Goal: Information Seeking & Learning: Learn about a topic

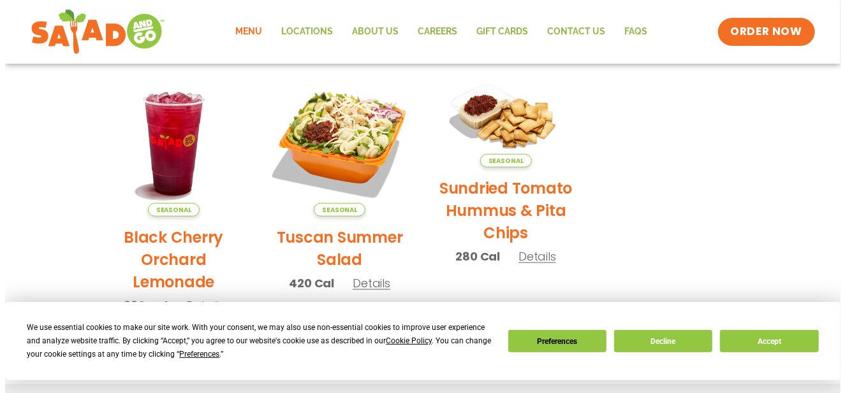
scroll to position [623, 0]
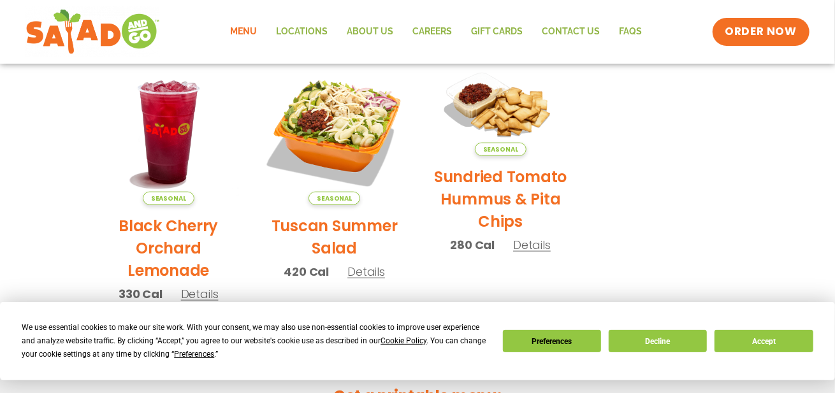
click at [364, 222] on h2 "Tuscan Summer Salad" at bounding box center [334, 237] width 147 height 45
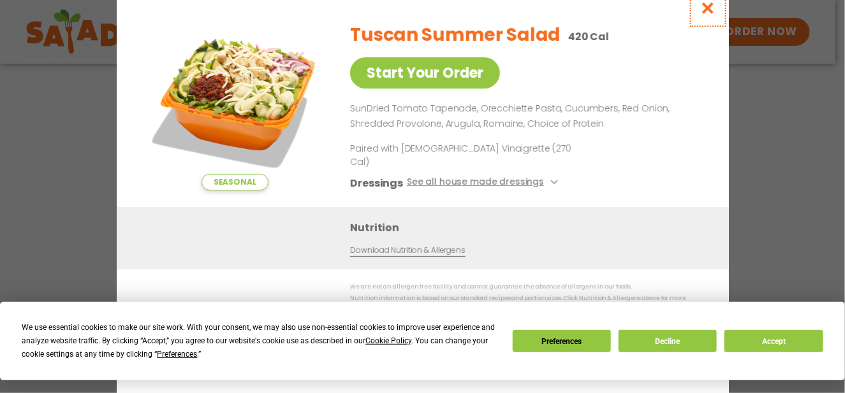
click at [711, 15] on icon "Close modal" at bounding box center [708, 7] width 16 height 13
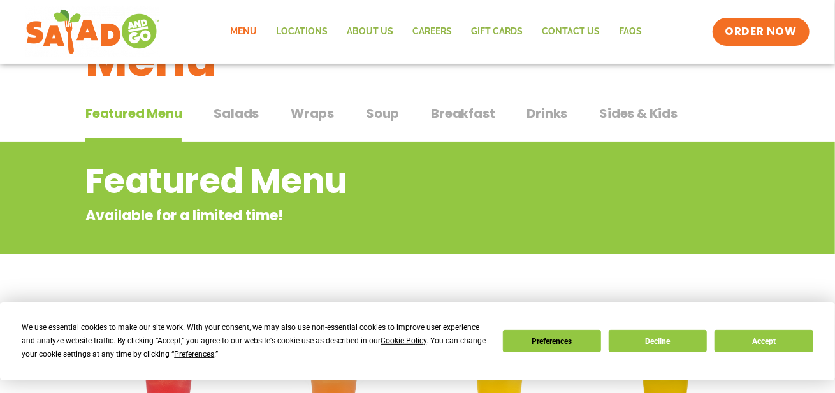
scroll to position [0, 0]
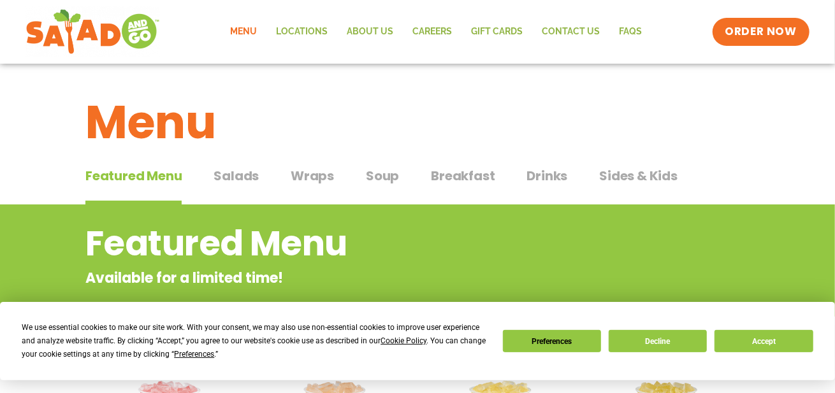
click at [247, 172] on span "Salads" at bounding box center [236, 175] width 45 height 19
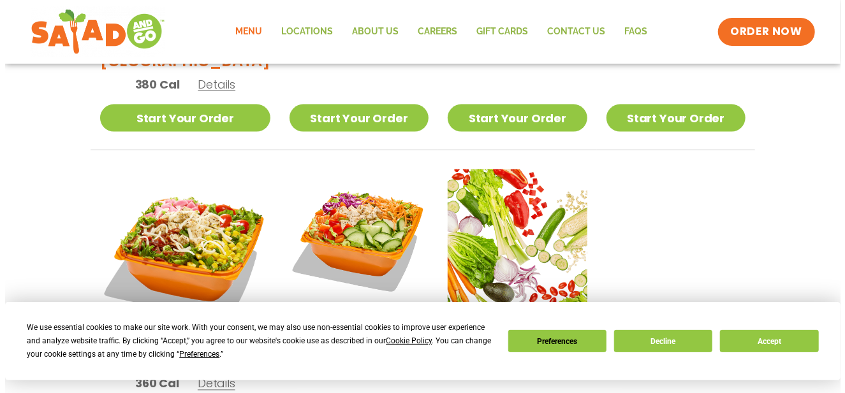
scroll to position [893, 0]
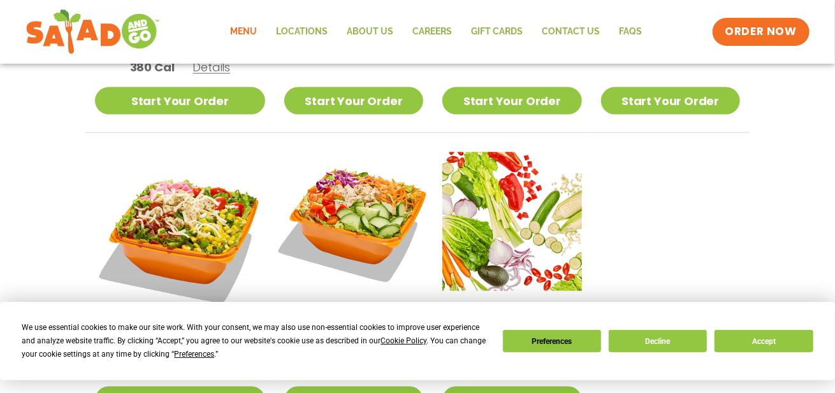
click at [336, 179] on img at bounding box center [353, 221] width 163 height 163
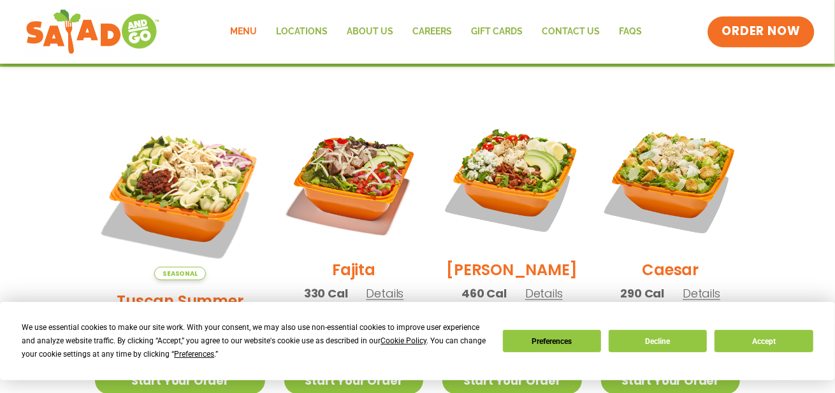
scroll to position [377, 0]
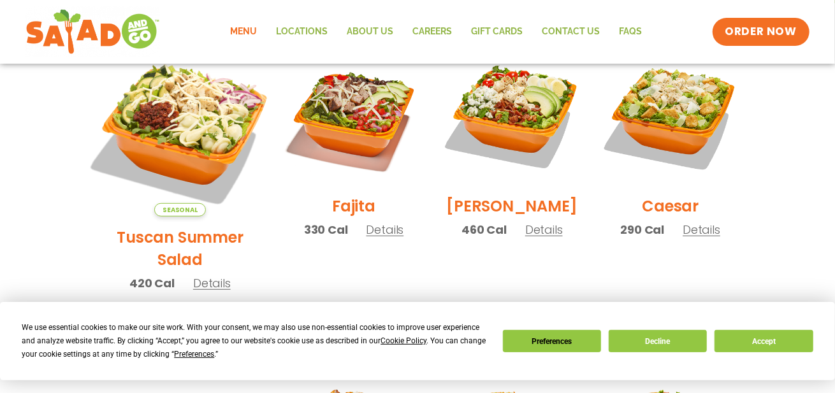
click at [175, 128] on img at bounding box center [180, 132] width 200 height 200
